Goal: Information Seeking & Learning: Learn about a topic

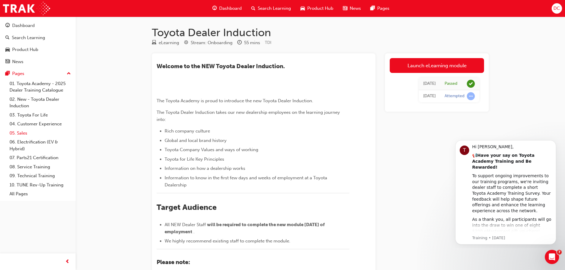
click at [29, 134] on link "05. Sales" at bounding box center [40, 133] width 66 height 9
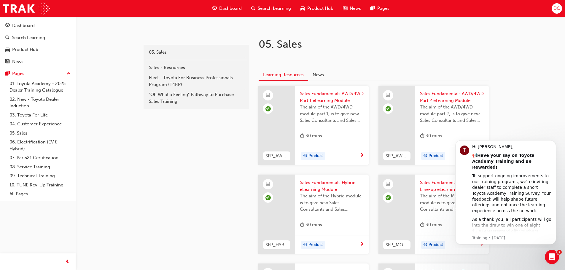
scroll to position [148, 0]
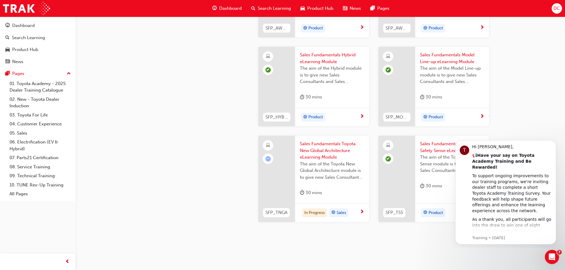
click at [273, 157] on div at bounding box center [268, 159] width 10 height 10
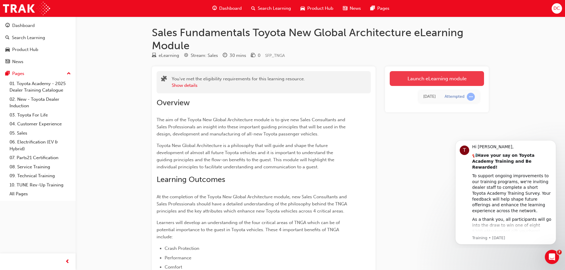
click at [456, 77] on link "Launch eLearning module" at bounding box center [437, 78] width 94 height 15
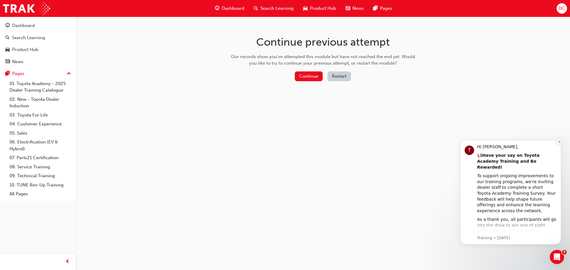
click at [558, 144] on icon "Dismiss notification" at bounding box center [559, 141] width 3 height 3
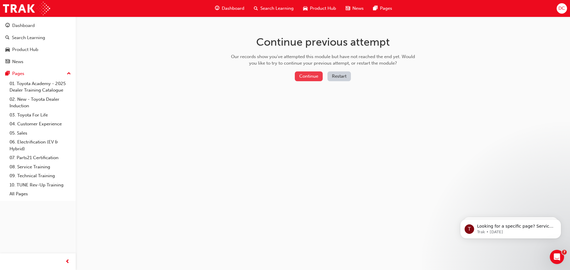
click at [308, 75] on button "Continue" at bounding box center [309, 77] width 28 height 10
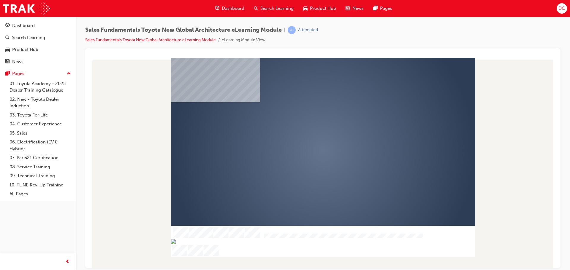
click at [306, 134] on div "play" at bounding box center [306, 134] width 0 height 0
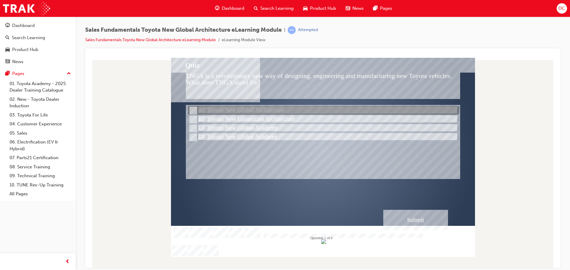
click at [193, 109] on input "Toyota New Global Architecture" at bounding box center [192, 110] width 7 height 7
radio input "true"
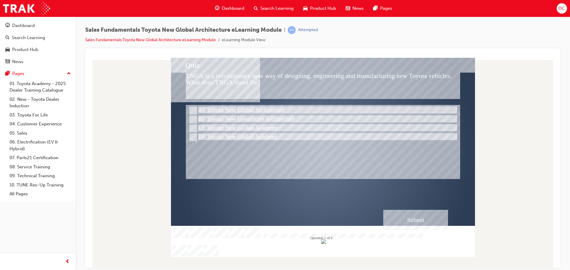
click at [423, 223] on div "Submit" at bounding box center [415, 220] width 65 height 20
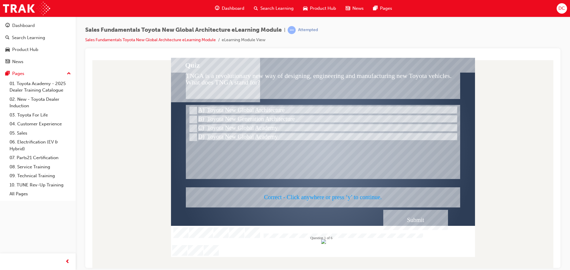
click at [296, 195] on div at bounding box center [323, 157] width 304 height 199
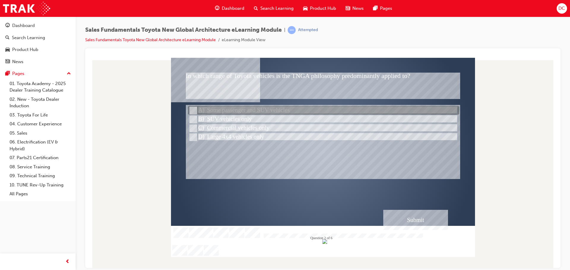
click at [192, 109] on input "Some passenger and SUV vehicles" at bounding box center [192, 110] width 7 height 7
radio input "true"
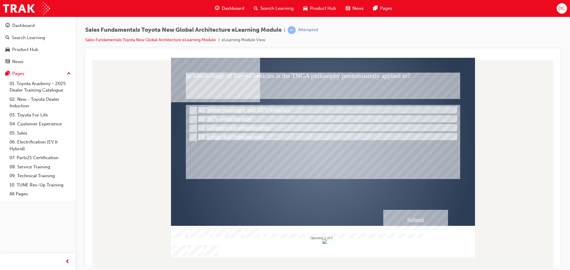
click at [429, 224] on div "Submit" at bounding box center [415, 220] width 65 height 20
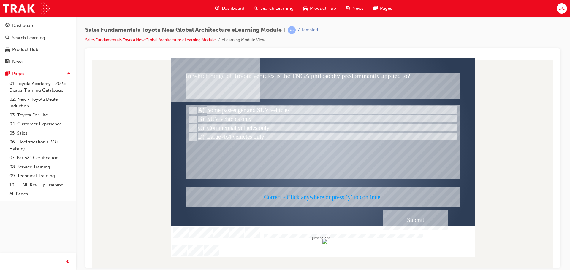
click at [332, 194] on div at bounding box center [323, 157] width 304 height 199
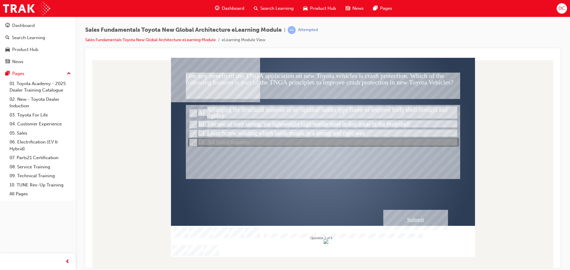
click at [194, 142] on input "All listed features" at bounding box center [192, 142] width 7 height 7
radio input "true"
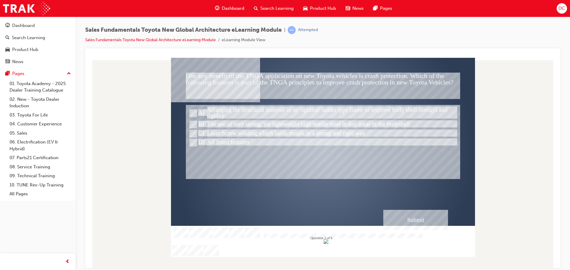
click at [423, 219] on div "Submit" at bounding box center [415, 220] width 65 height 20
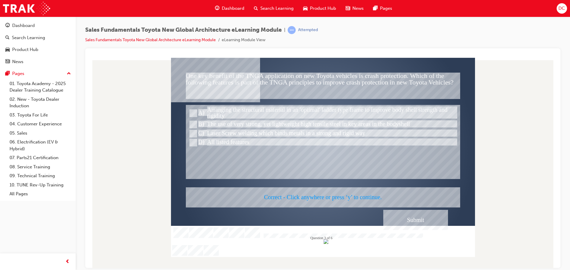
click at [341, 197] on div at bounding box center [323, 157] width 304 height 199
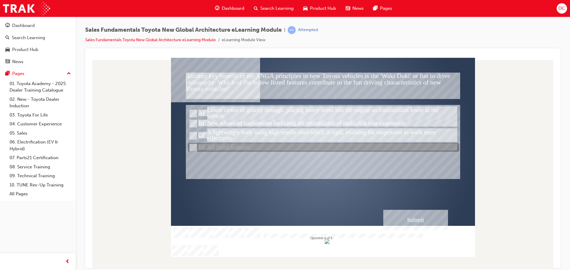
click at [193, 146] on input "All listed features" at bounding box center [192, 148] width 7 height 7
radio input "true"
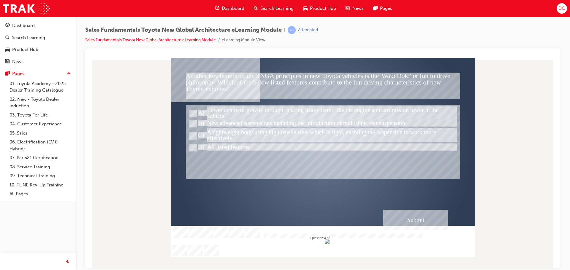
click at [409, 218] on div "Submit" at bounding box center [415, 220] width 65 height 20
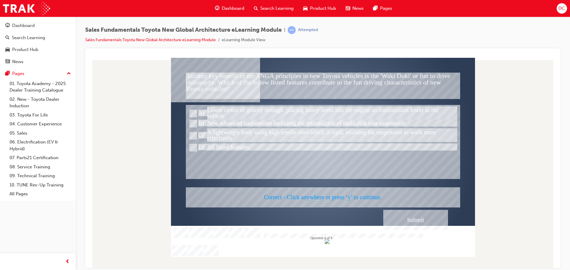
click at [315, 195] on div at bounding box center [323, 157] width 304 height 199
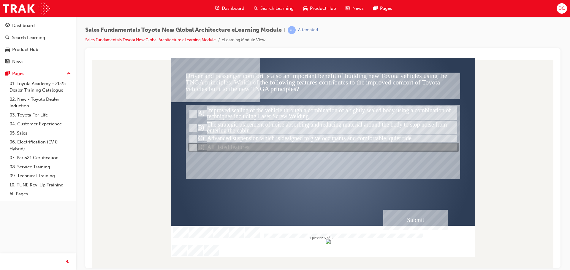
click at [191, 148] on input "All listed features" at bounding box center [192, 148] width 7 height 7
radio input "true"
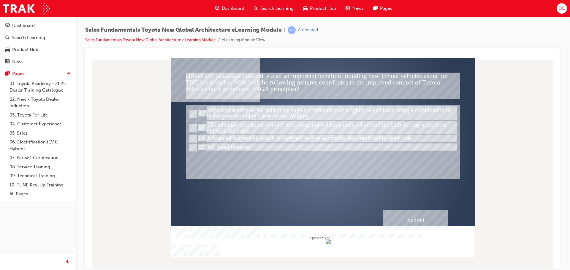
click at [414, 219] on div "Submit" at bounding box center [415, 220] width 65 height 20
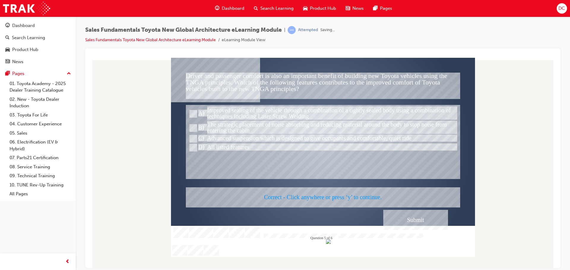
click at [338, 196] on div at bounding box center [323, 157] width 304 height 199
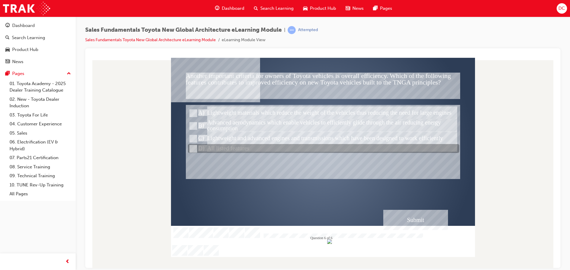
click at [192, 147] on input "All listed features" at bounding box center [192, 149] width 7 height 7
radio input "true"
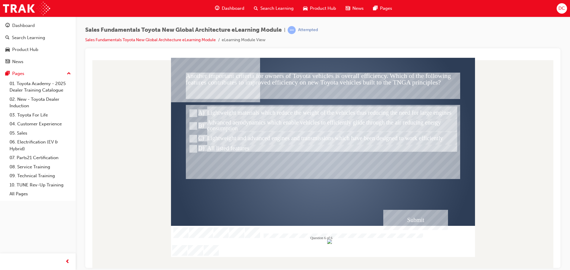
click at [415, 218] on div "Submit" at bounding box center [415, 220] width 65 height 20
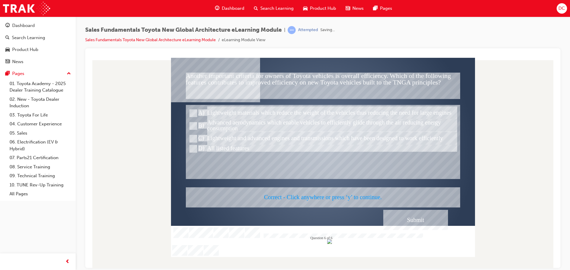
click at [333, 198] on div at bounding box center [323, 157] width 304 height 199
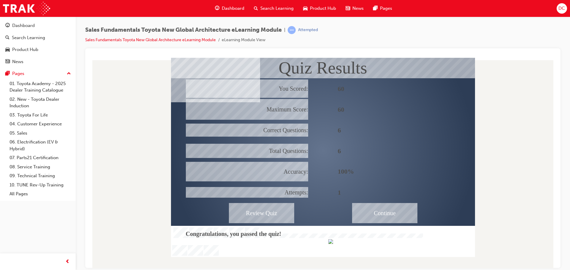
click at [389, 214] on div "Continue" at bounding box center [384, 213] width 65 height 20
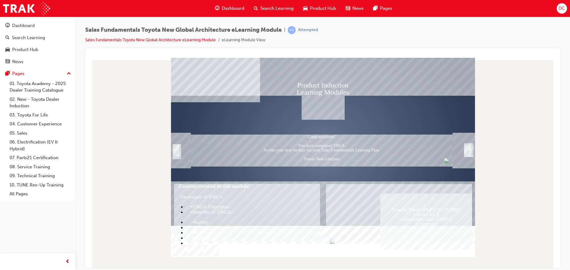
click at [471, 153] on div "Trigger this button to exit" at bounding box center [471, 156] width 1 height 11
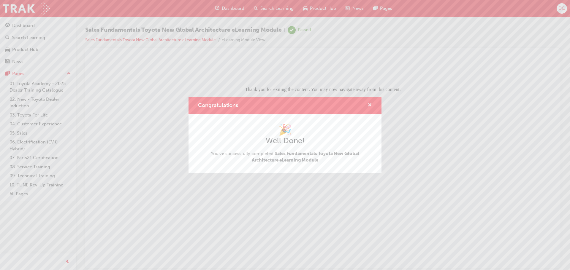
click at [370, 104] on span "cross-icon" at bounding box center [369, 105] width 4 height 5
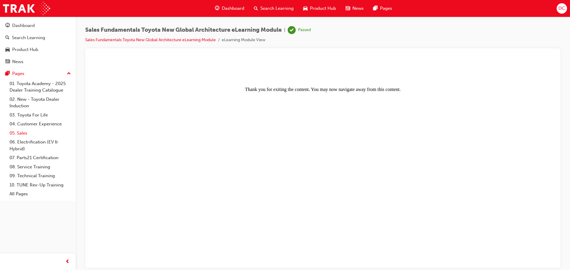
click at [25, 130] on link "05. Sales" at bounding box center [40, 133] width 66 height 9
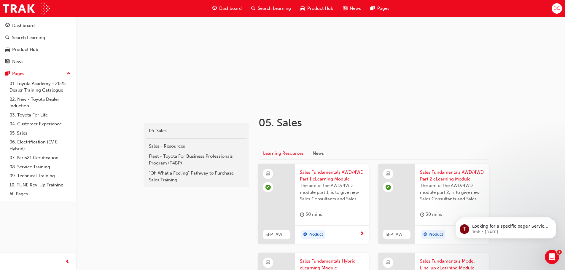
scroll to position [59, 0]
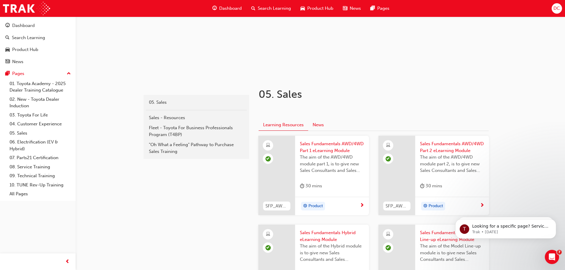
click at [326, 125] on button "News" at bounding box center [318, 125] width 20 height 11
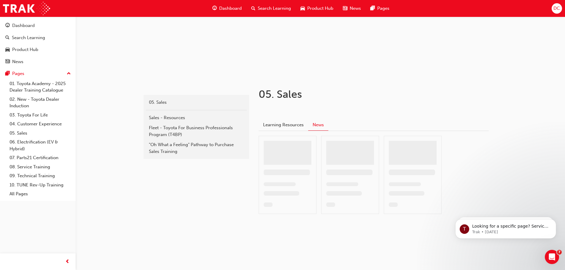
scroll to position [0, 0]
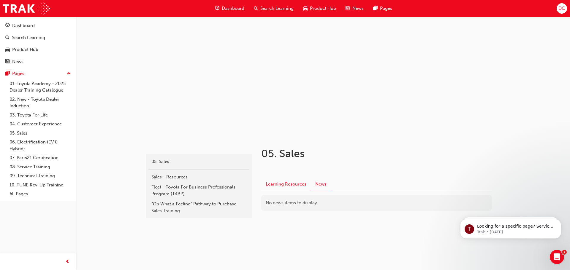
click at [296, 183] on button "Learning Resources" at bounding box center [286, 184] width 50 height 11
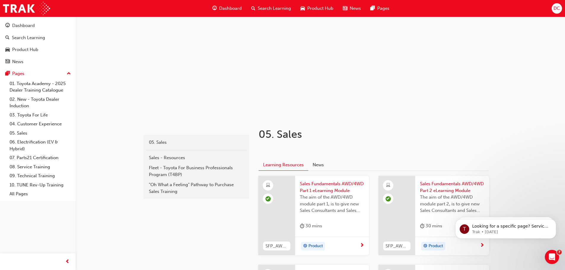
scroll to position [30, 0]
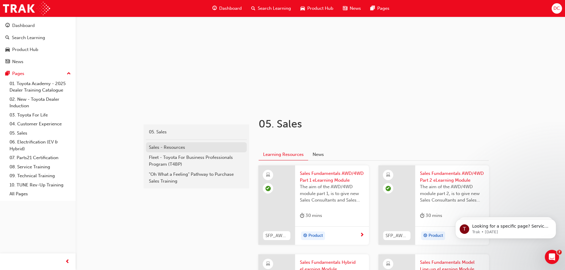
click at [180, 148] on div "Sales - Resources" at bounding box center [196, 147] width 95 height 7
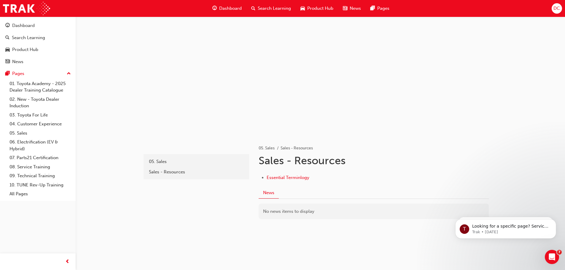
scroll to position [2, 0]
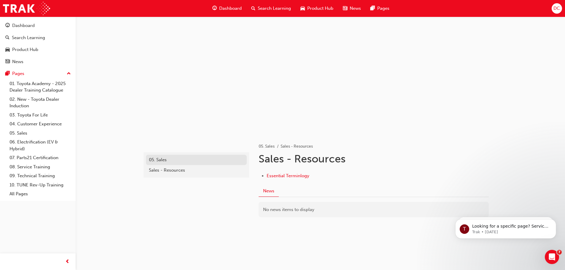
click at [163, 161] on div "05. Sales" at bounding box center [196, 160] width 95 height 7
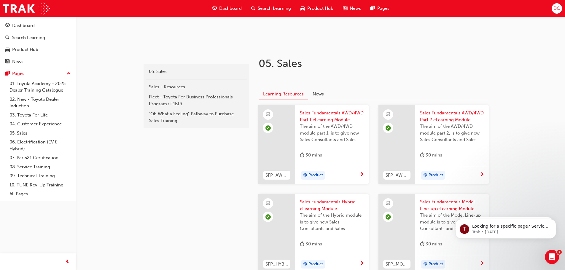
scroll to position [91, 0]
click at [201, 114] on div ""Oh What a Feeling" Pathway to Purchase Sales Training" at bounding box center [196, 116] width 95 height 13
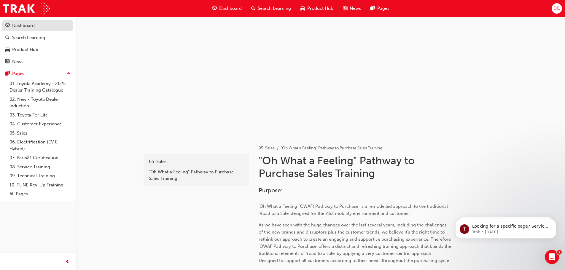
click at [18, 28] on div "Dashboard" at bounding box center [23, 25] width 23 height 7
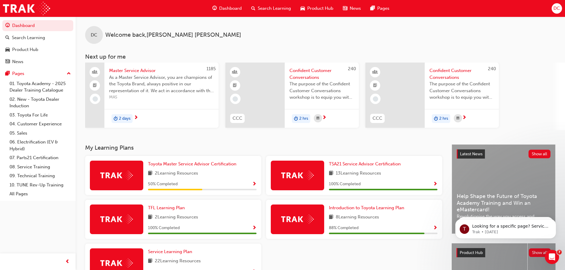
scroll to position [75, 0]
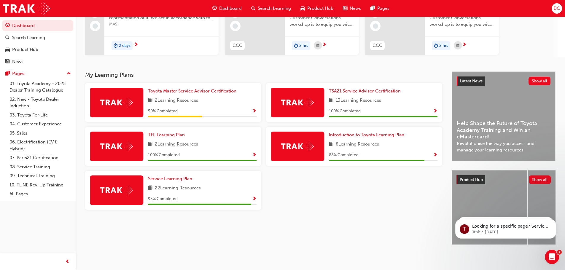
click at [236, 188] on div "22 Learning Resources" at bounding box center [202, 188] width 109 height 7
click at [256, 197] on span "Show Progress" at bounding box center [254, 199] width 4 height 5
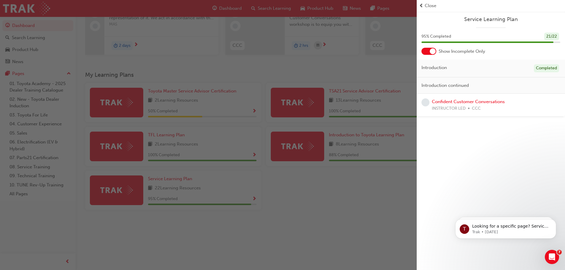
click at [331, 201] on div "button" at bounding box center [208, 135] width 417 height 270
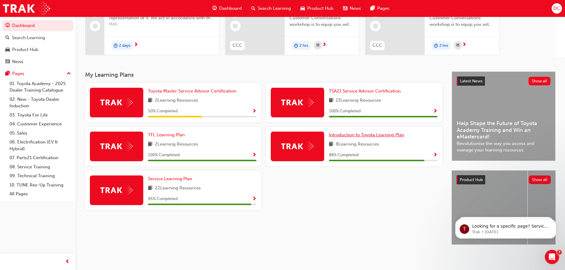
click at [377, 134] on span "Introduction to Toyota Learning Plan" at bounding box center [366, 134] width 75 height 5
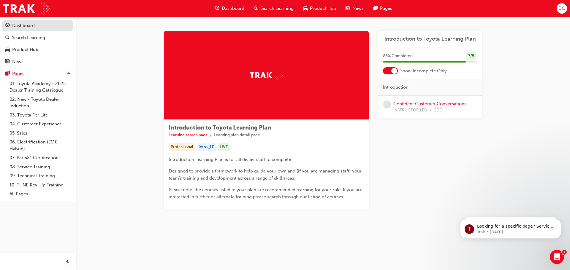
click at [22, 28] on div "Dashboard" at bounding box center [23, 25] width 23 height 7
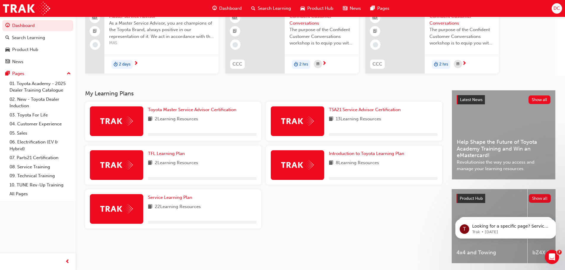
scroll to position [59, 0]
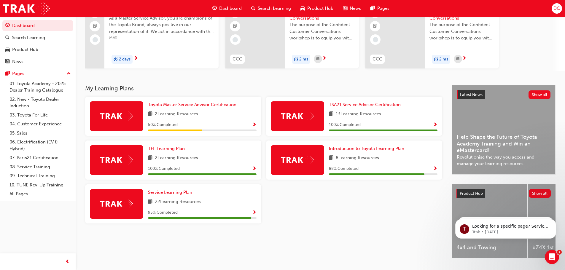
click at [254, 120] on div "Toyota Master Service Advisor Certification 2 Learning Resources 50 % Completed" at bounding box center [202, 116] width 109 height 30
click at [253, 123] on span "Show Progress" at bounding box center [254, 125] width 4 height 5
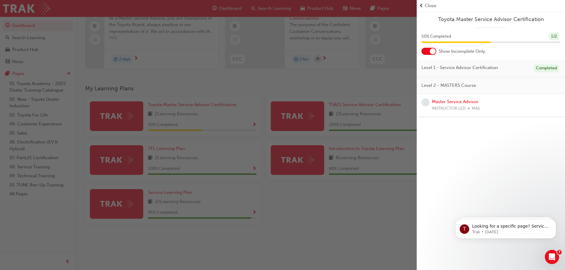
click at [436, 5] on span "Close" at bounding box center [431, 5] width 12 height 7
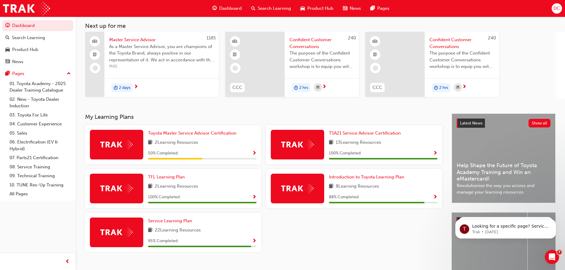
scroll to position [0, 0]
